Goal: Check status: Check status

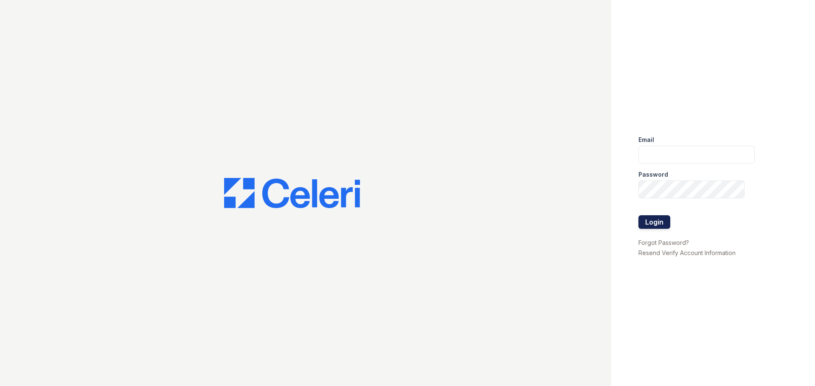
type input "[EMAIL_ADDRESS][DOMAIN_NAME]"
click at [646, 223] on button "Login" at bounding box center [654, 223] width 32 height 14
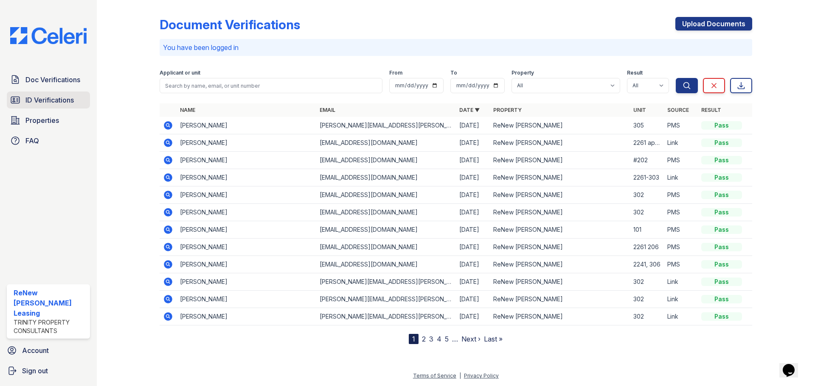
click at [41, 100] on span "ID Verifications" at bounding box center [49, 100] width 48 height 10
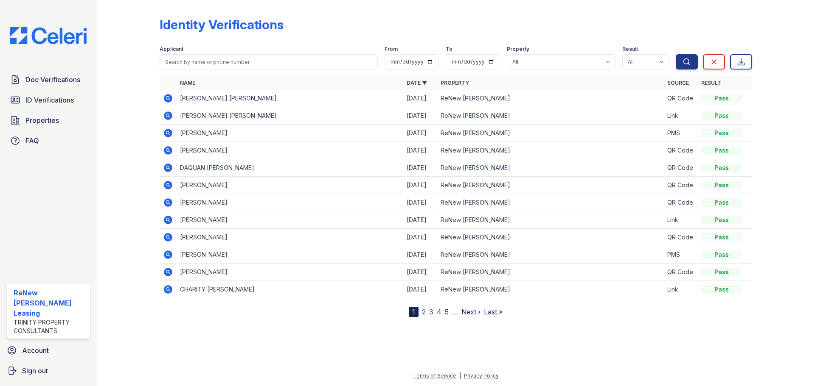
click at [166, 98] on icon at bounding box center [168, 98] width 10 height 10
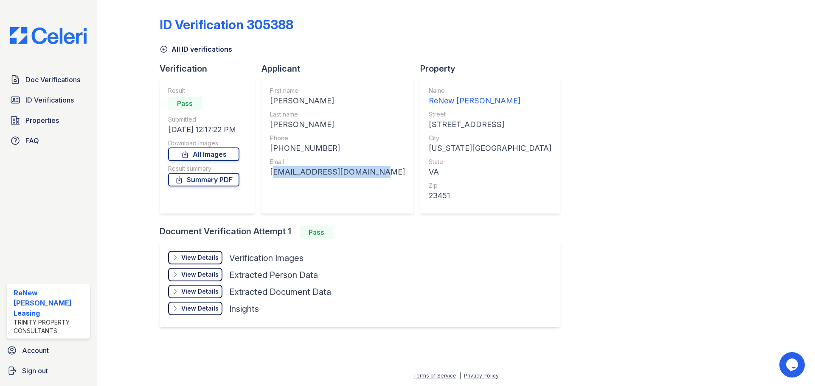
drag, startPoint x: 271, startPoint y: 172, endPoint x: 370, endPoint y: 176, distance: 99.4
click at [370, 176] on div "[EMAIL_ADDRESS][DOMAIN_NAME]" at bounding box center [337, 172] width 135 height 12
copy div "shoreseanpatrick@msn.com"
